Goal: Find specific page/section: Find specific page/section

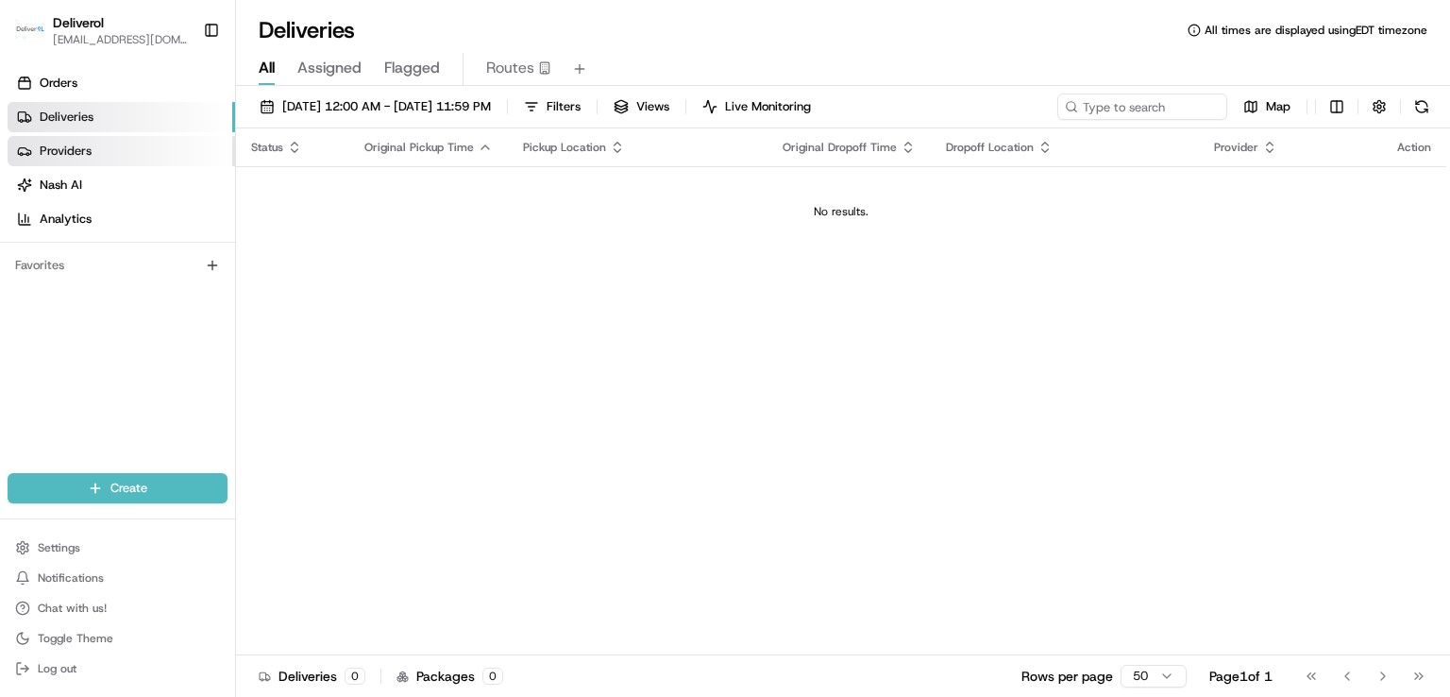
click at [90, 163] on link "Providers" at bounding box center [122, 151] width 228 height 30
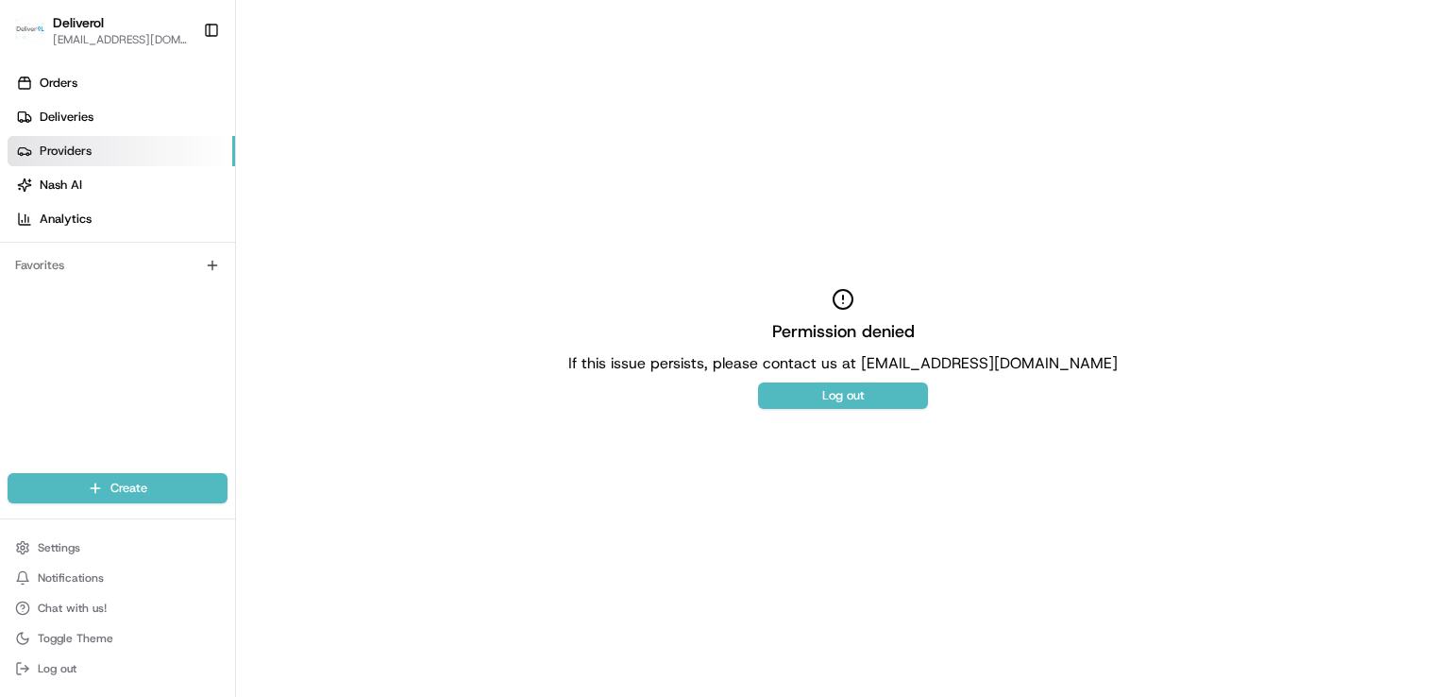
click at [840, 494] on div "Permission denied If this issue persists, please contact us at support@usenash.…" at bounding box center [843, 348] width 1214 height 697
click at [66, 123] on span "Deliveries" at bounding box center [67, 117] width 54 height 17
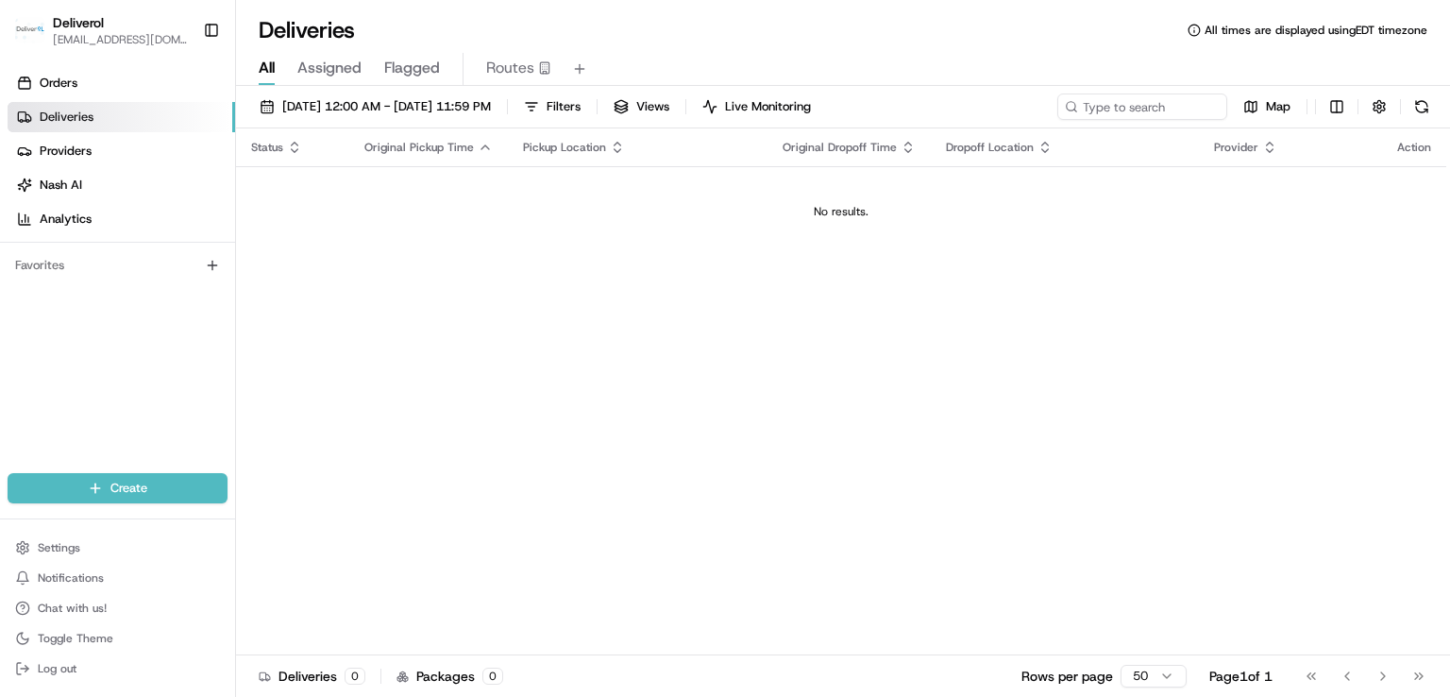
click at [918, 272] on div "Status Original Pickup Time Pickup Location Original Dropoff Time Dropoff Locat…" at bounding box center [841, 391] width 1210 height 527
click at [128, 148] on link "Providers" at bounding box center [122, 151] width 228 height 30
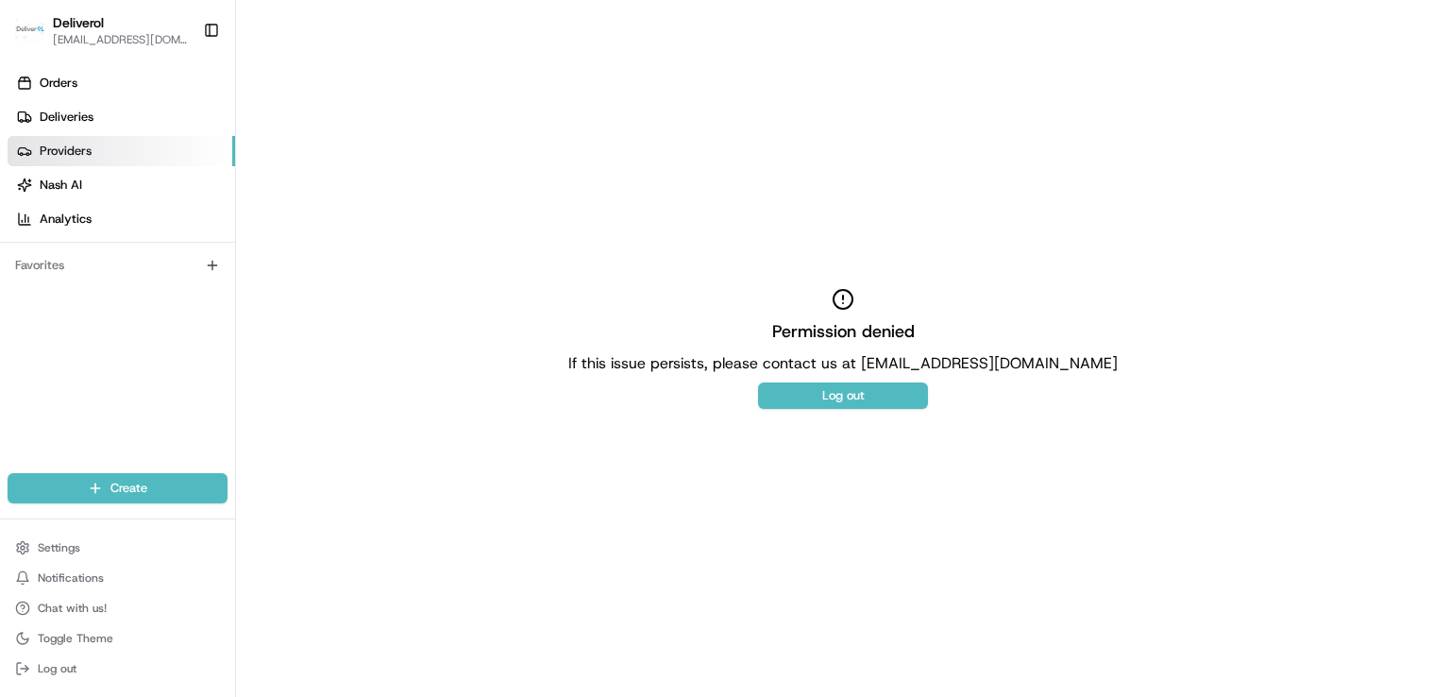
click at [305, 149] on div "Permission denied If this issue persists, please contact us at support@usenash.…" at bounding box center [843, 348] width 1214 height 697
click at [131, 118] on link "Deliveries" at bounding box center [122, 117] width 228 height 30
